Goal: Information Seeking & Learning: Learn about a topic

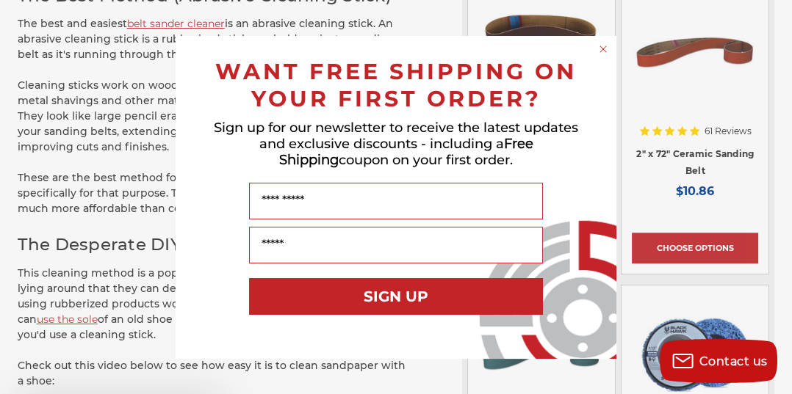
scroll to position [1009, 0]
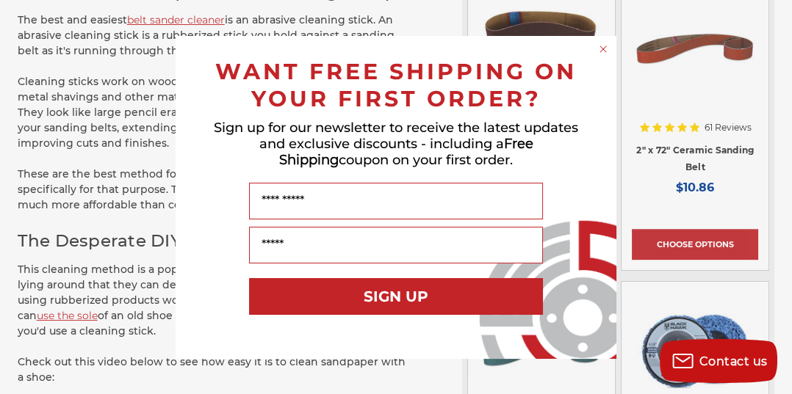
click at [604, 46] on circle "Close dialog" at bounding box center [603, 49] width 14 height 14
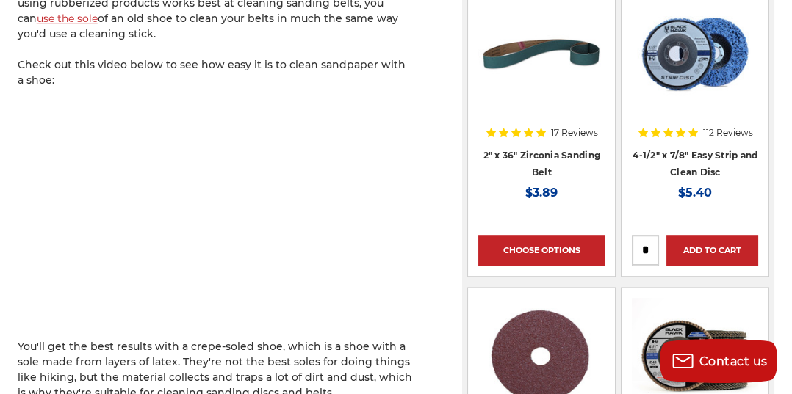
scroll to position [1307, 0]
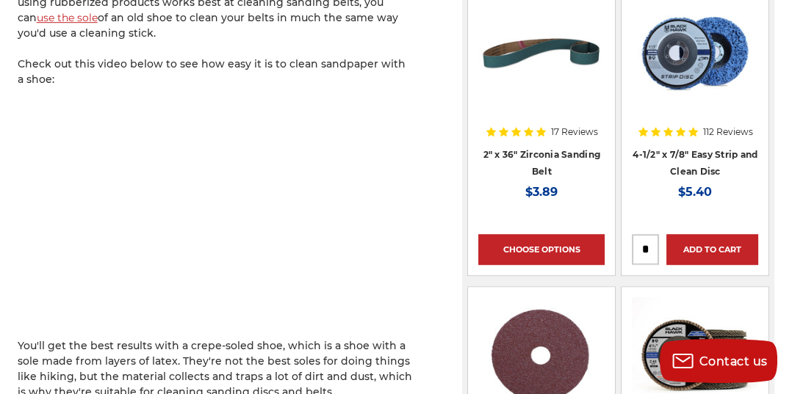
click at [699, 58] on img at bounding box center [695, 53] width 126 height 118
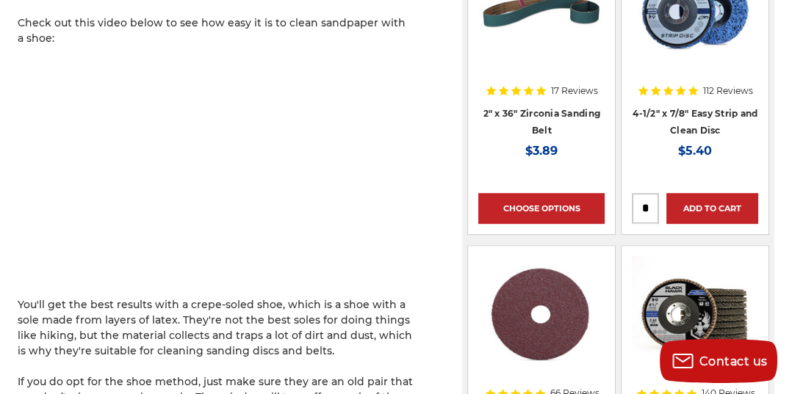
scroll to position [1354, 0]
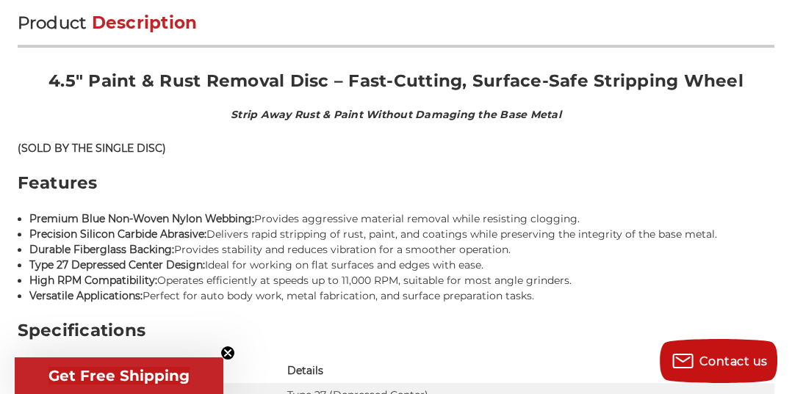
scroll to position [887, 0]
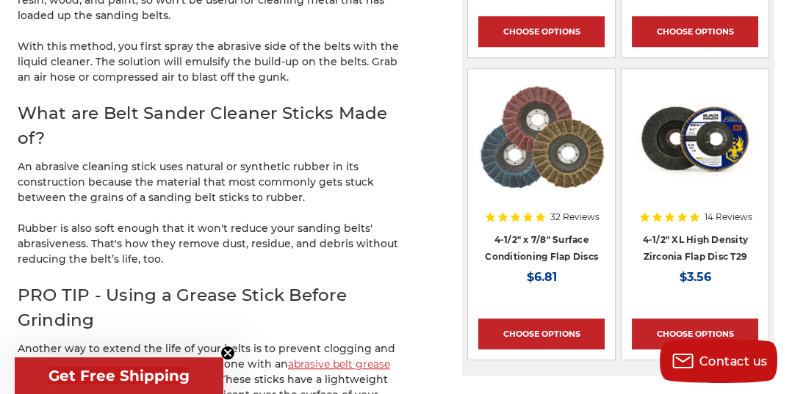
scroll to position [1873, 0]
